Goal: Navigation & Orientation: Find specific page/section

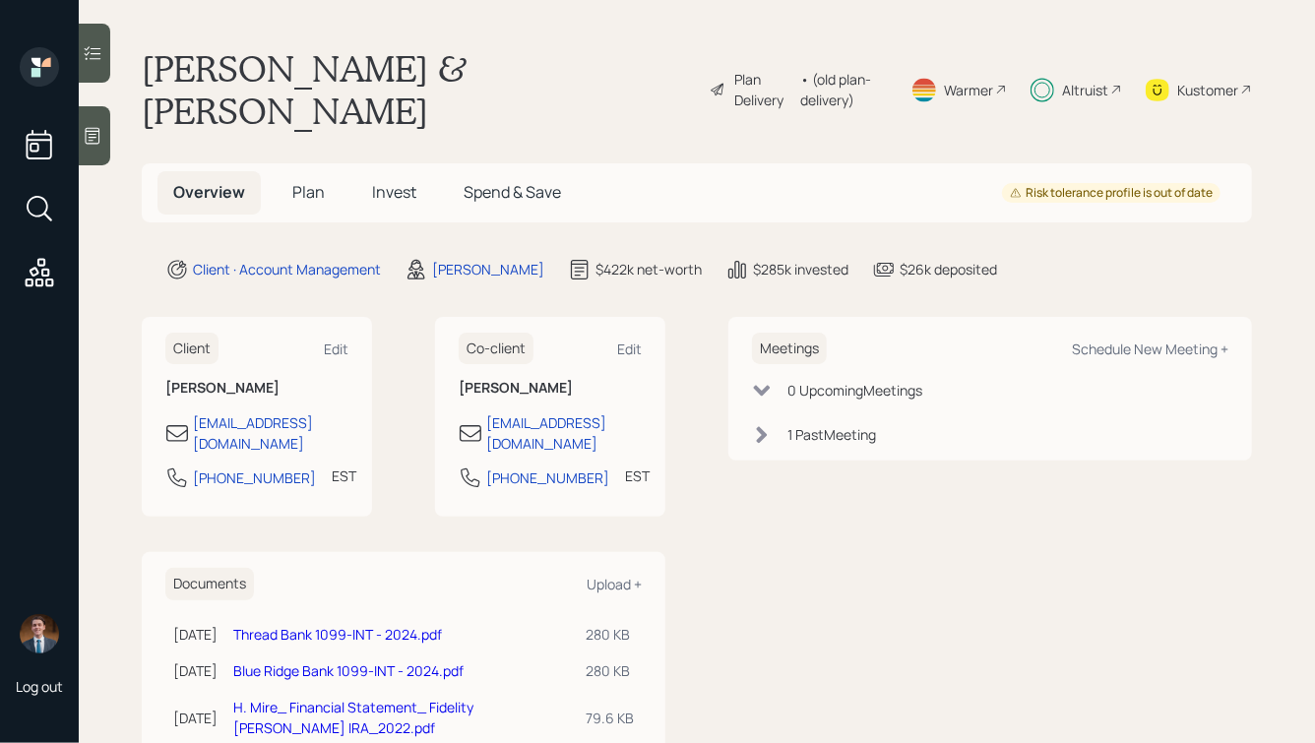
click at [405, 181] on span "Invest" at bounding box center [394, 192] width 44 height 22
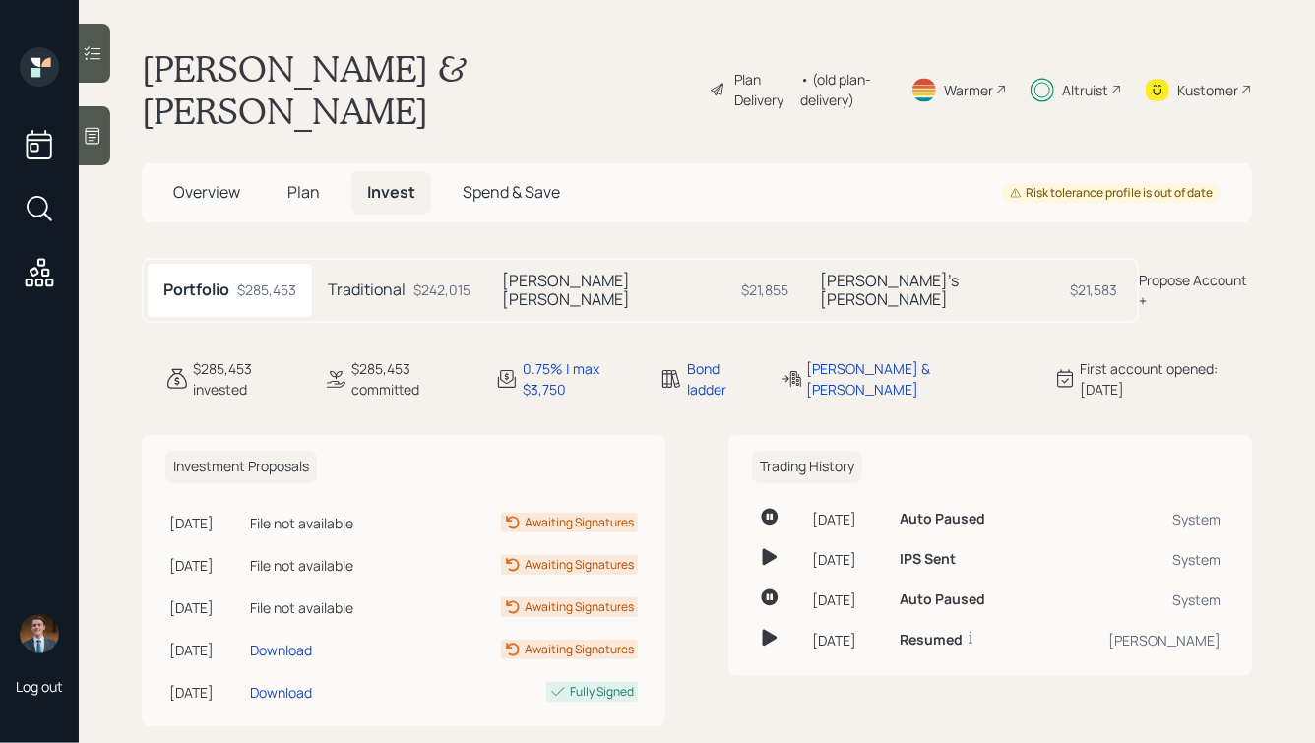
click at [493, 181] on span "Spend & Save" at bounding box center [510, 192] width 97 height 22
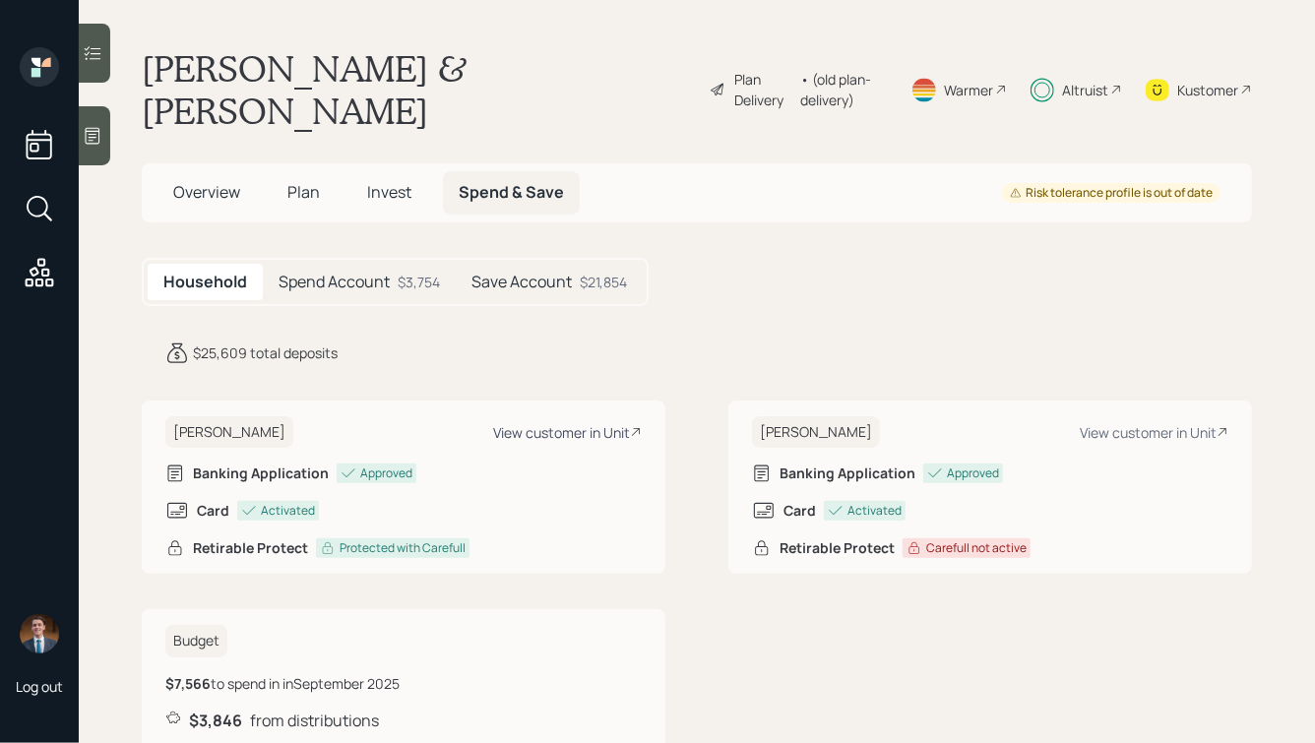
click at [544, 423] on div "View customer in Unit" at bounding box center [567, 432] width 149 height 19
click at [580, 423] on div "View customer in Unit" at bounding box center [567, 432] width 149 height 19
